Goal: Find specific page/section: Find specific page/section

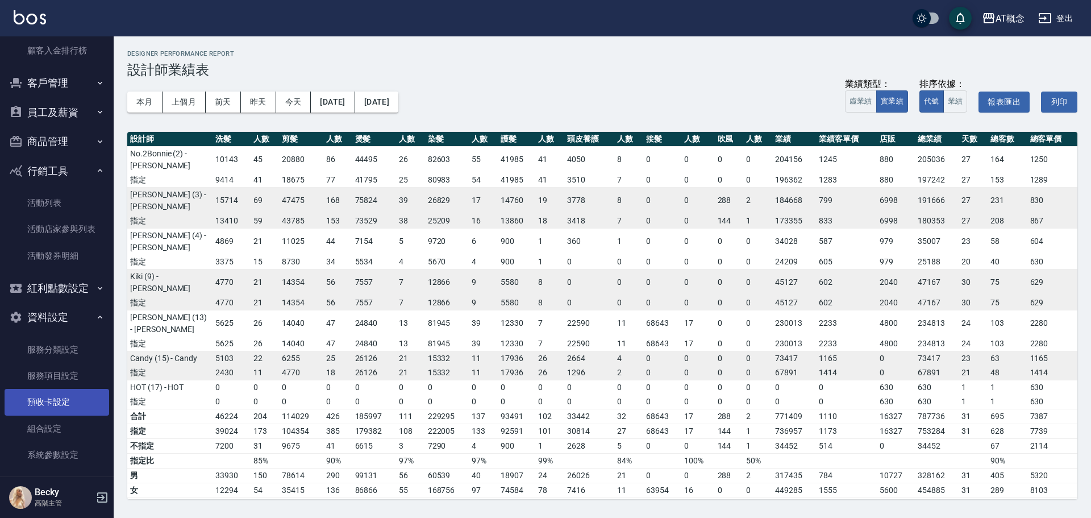
scroll to position [1088, 0]
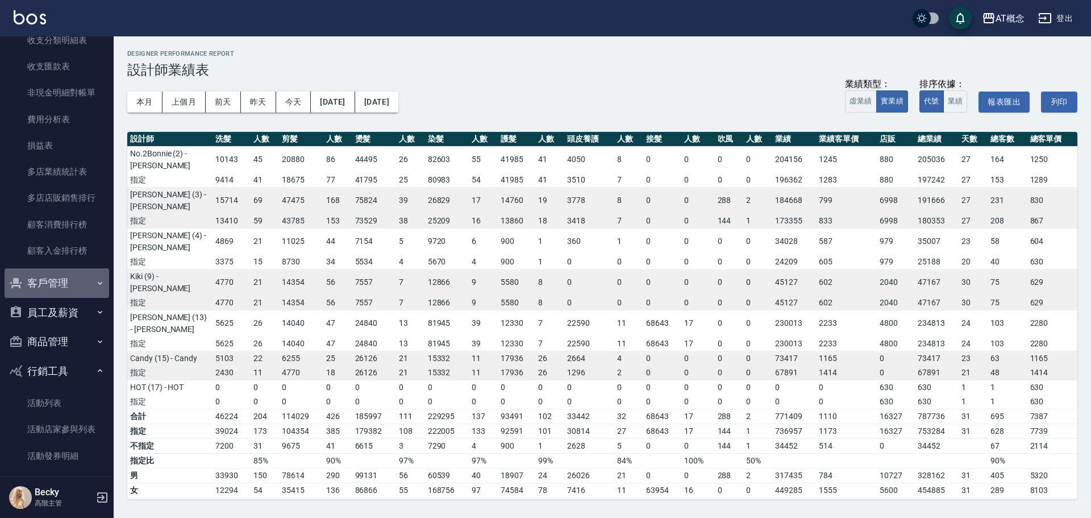
click at [60, 288] on button "客戶管理" at bounding box center [57, 283] width 105 height 30
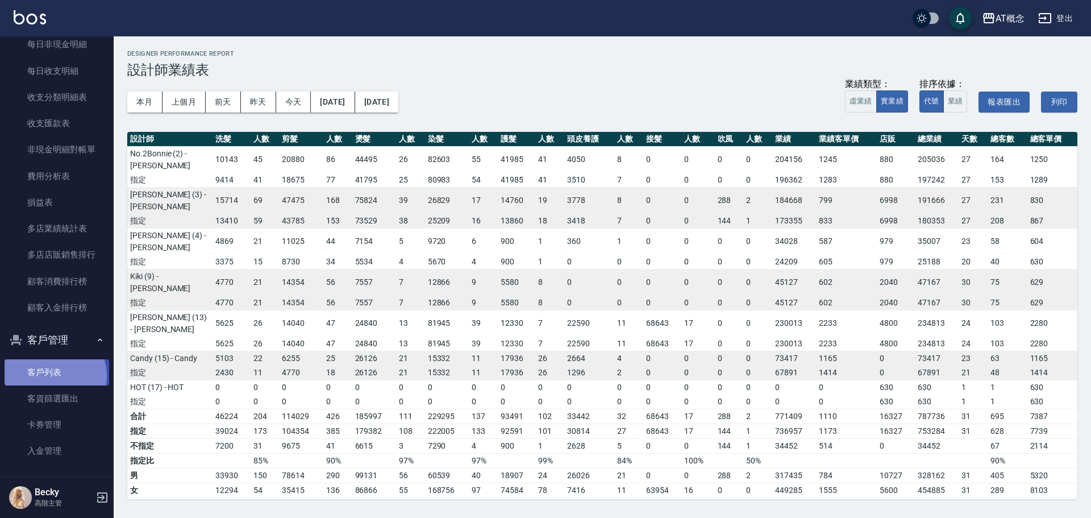
click at [54, 376] on link "客戶列表" at bounding box center [57, 372] width 105 height 26
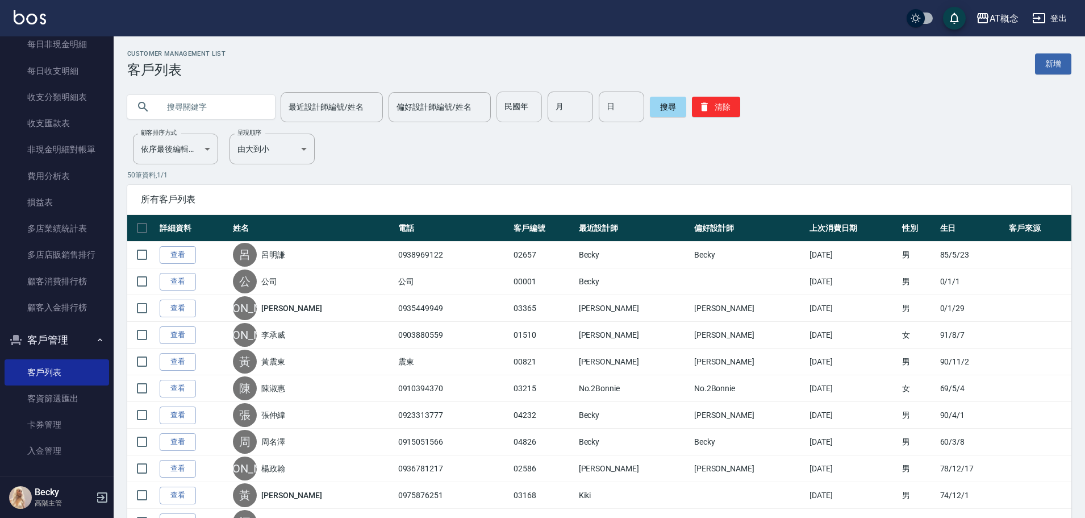
click at [521, 115] on input "民國年" at bounding box center [519, 106] width 45 height 31
type input "94"
type input "09"
type input "29"
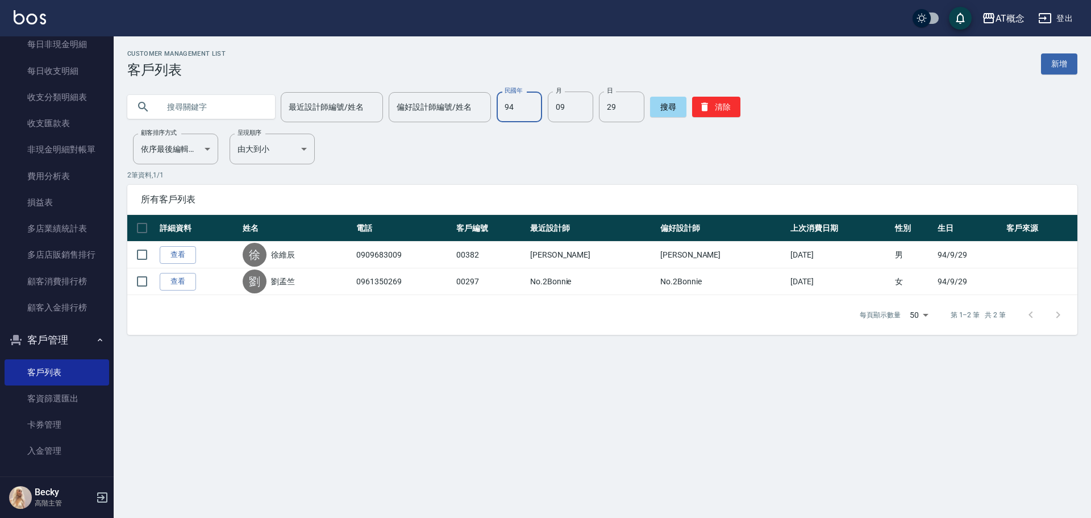
click at [530, 113] on input "94" at bounding box center [519, 106] width 45 height 31
type input "69"
type input "10"
type input "14"
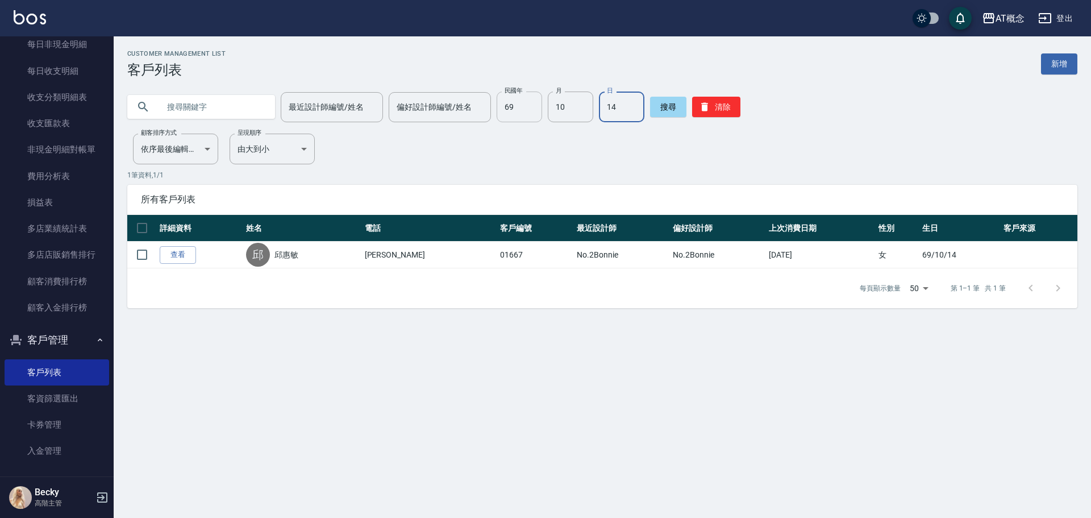
click at [516, 99] on input "69" at bounding box center [519, 106] width 45 height 31
type input "99"
type input "02"
type input "03"
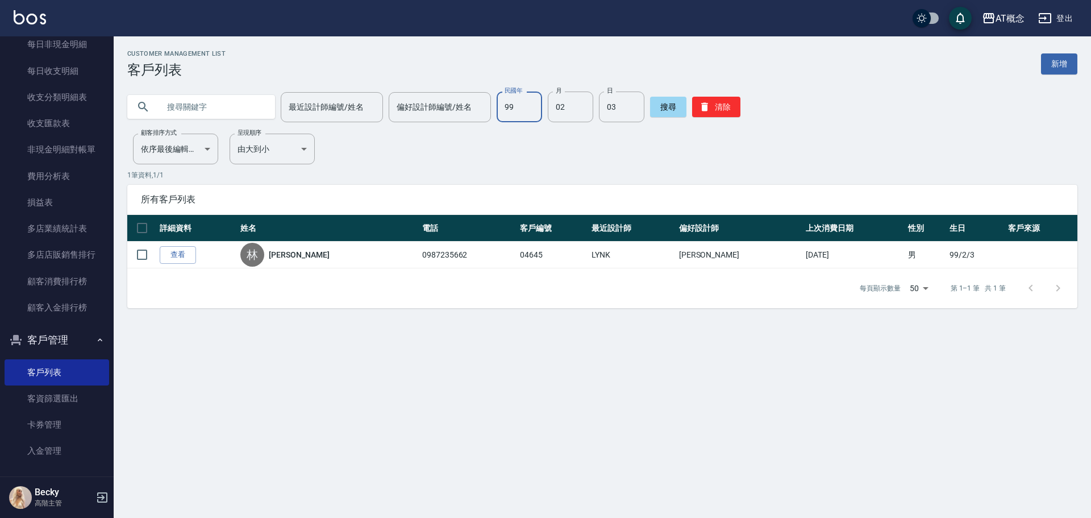
click at [522, 100] on input "99" at bounding box center [519, 106] width 45 height 31
type input "95"
type input "09"
type input "11"
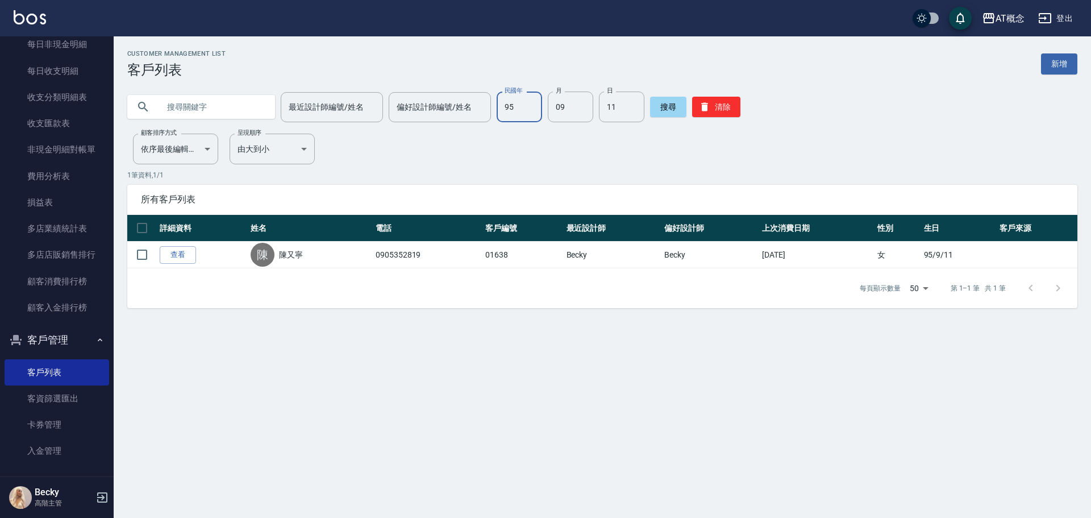
click at [523, 106] on input "95" at bounding box center [519, 106] width 45 height 31
type input "87"
type input "07"
type input "16"
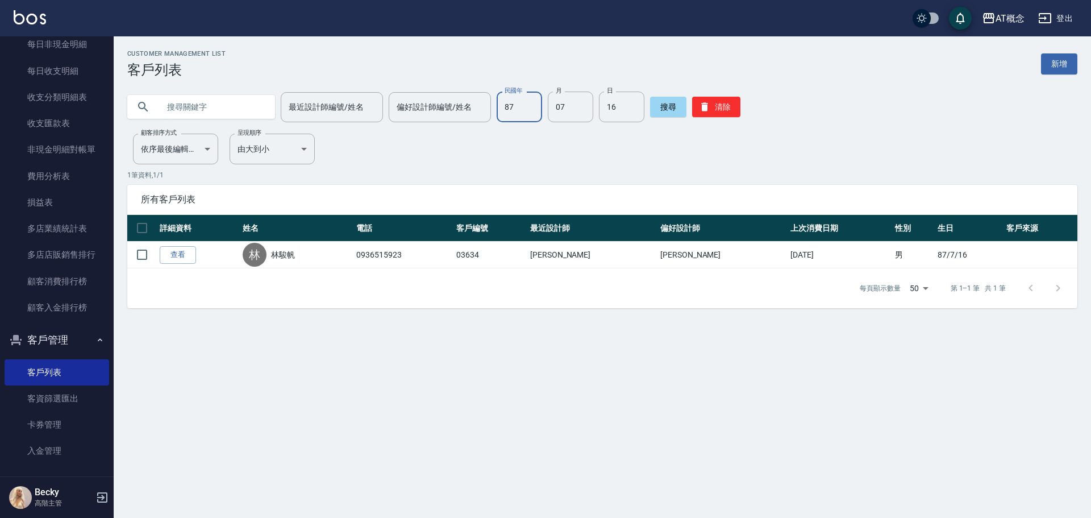
click at [525, 106] on input "87" at bounding box center [519, 106] width 45 height 31
type input "94"
type input "08"
type input "10"
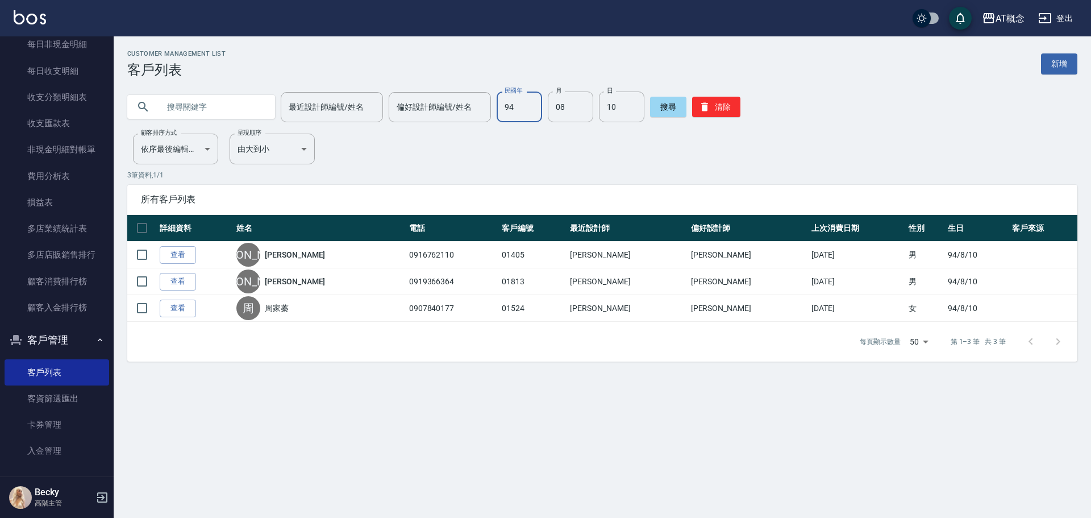
click at [518, 102] on input "94" at bounding box center [519, 106] width 45 height 31
type input "99"
type input "02"
type input "23"
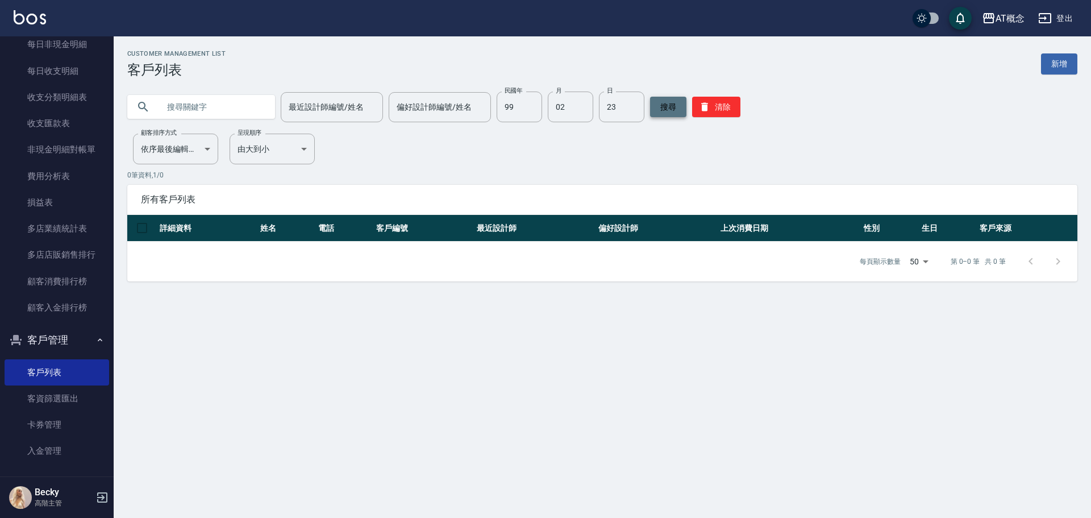
click at [665, 109] on button "搜尋" at bounding box center [668, 107] width 36 height 20
click at [664, 115] on button "搜尋" at bounding box center [668, 107] width 36 height 20
drag, startPoint x: 724, startPoint y: 106, endPoint x: 369, endPoint y: 88, distance: 356.2
click at [713, 105] on button "清除" at bounding box center [716, 107] width 48 height 20
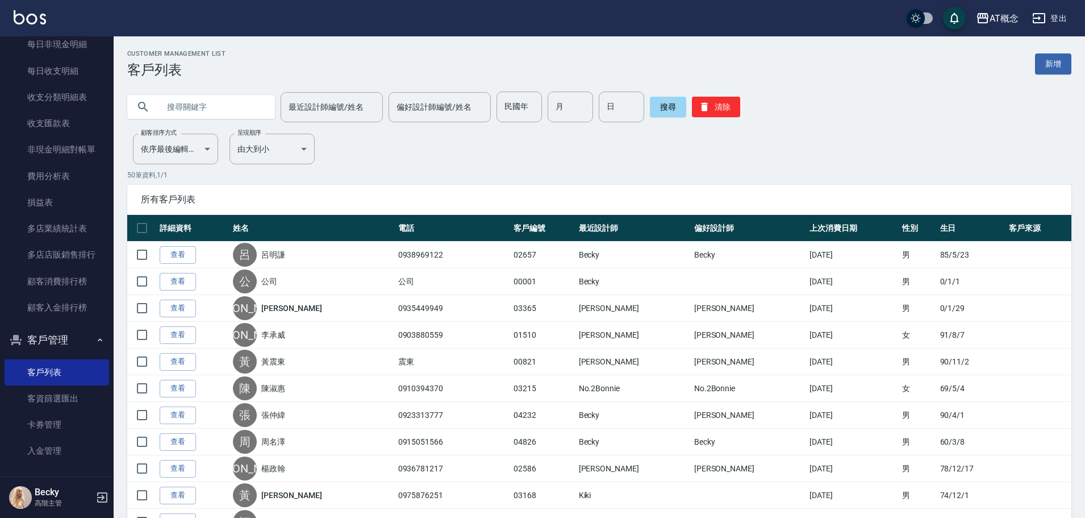
click at [199, 103] on input "text" at bounding box center [212, 106] width 107 height 31
type input "[PERSON_NAME]"
